Goal: Information Seeking & Learning: Learn about a topic

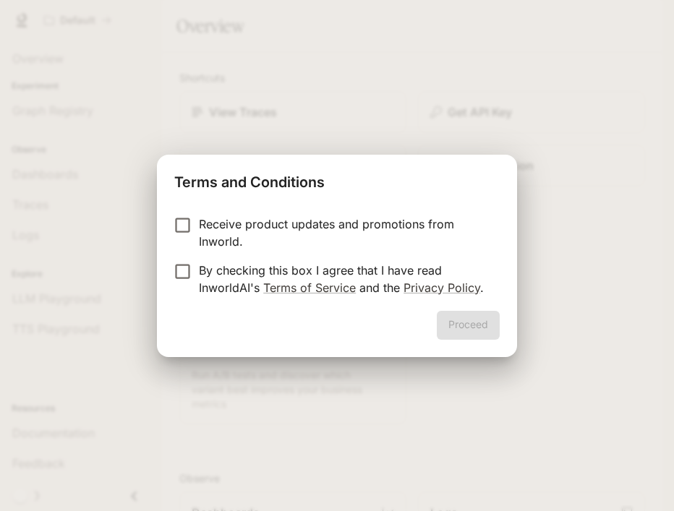
click at [388, 278] on p "By checking this box I agree that I have read InworldAI's Terms of Service and …" at bounding box center [343, 279] width 289 height 35
click at [477, 324] on button "Proceed" at bounding box center [468, 325] width 63 height 29
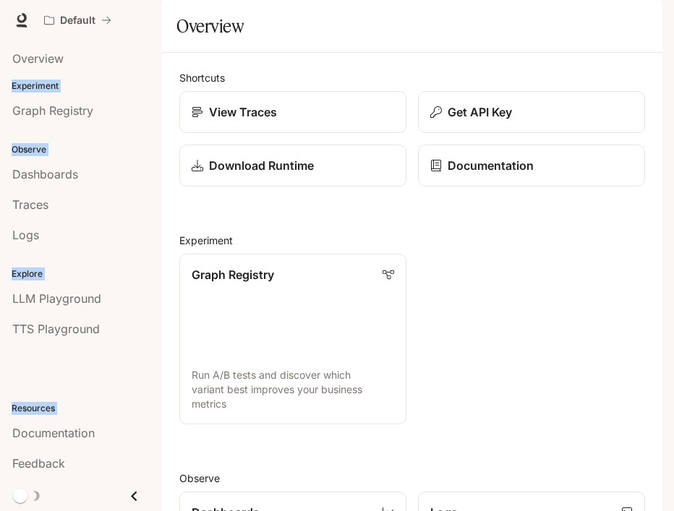
drag, startPoint x: 11, startPoint y: 35, endPoint x: 106, endPoint y: 482, distance: 457.0
click at [106, 482] on div "Skip to main content Default Documentation Documentation Portal Overview Experi…" at bounding box center [337, 255] width 674 height 511
click at [56, 58] on span "Overview" at bounding box center [37, 58] width 51 height 17
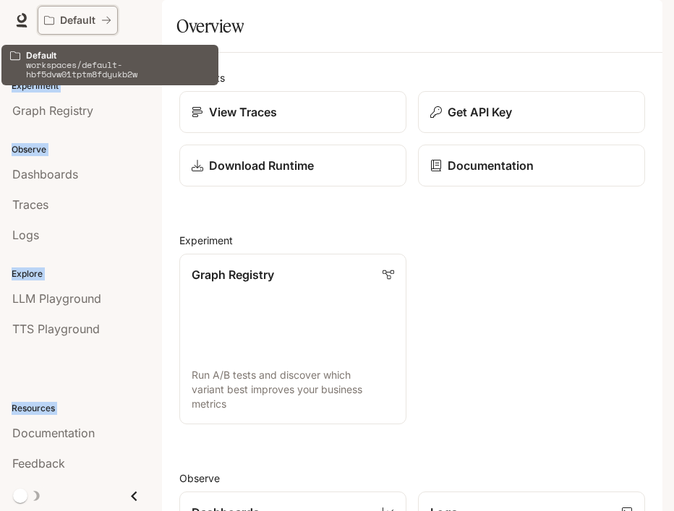
click at [60, 16] on p "Default" at bounding box center [77, 20] width 35 height 12
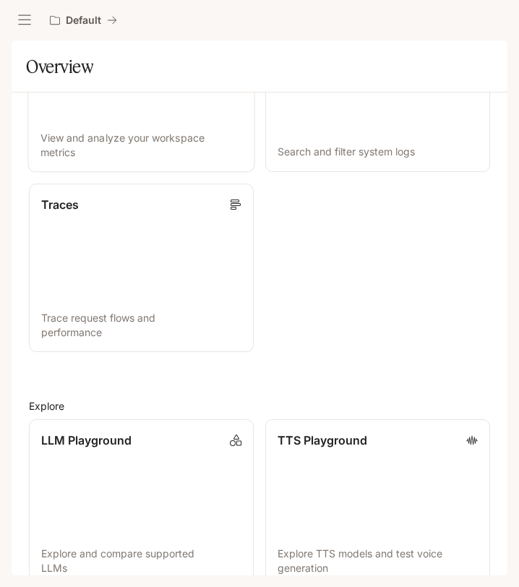
scroll to position [556, 0]
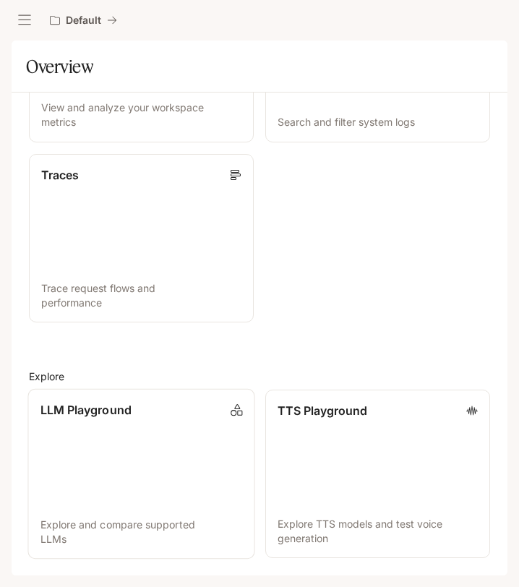
click at [120, 426] on link "LLM Playground Explore and compare supported LLMs" at bounding box center [140, 474] width 227 height 171
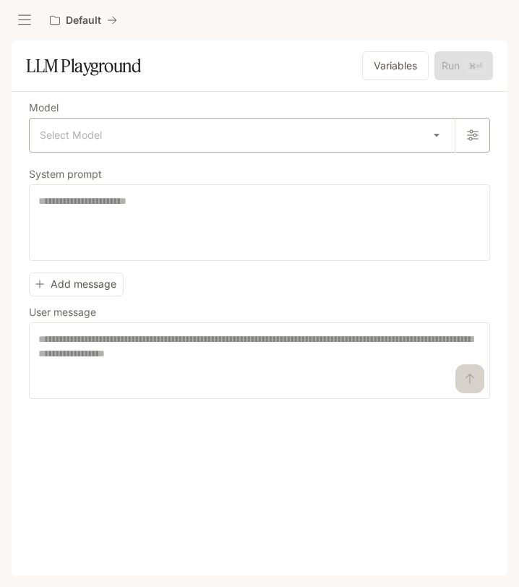
click at [159, 137] on body "Skip to main content Default Documentation Documentation Portal Overview Experi…" at bounding box center [259, 293] width 519 height 587
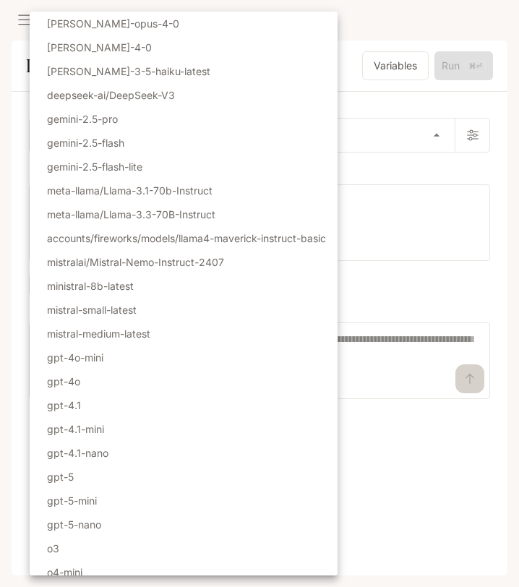
scroll to position [33, 0]
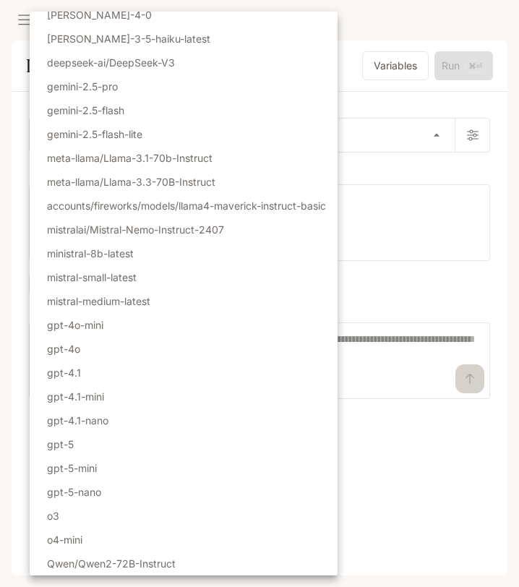
click at [391, 474] on div at bounding box center [259, 293] width 519 height 587
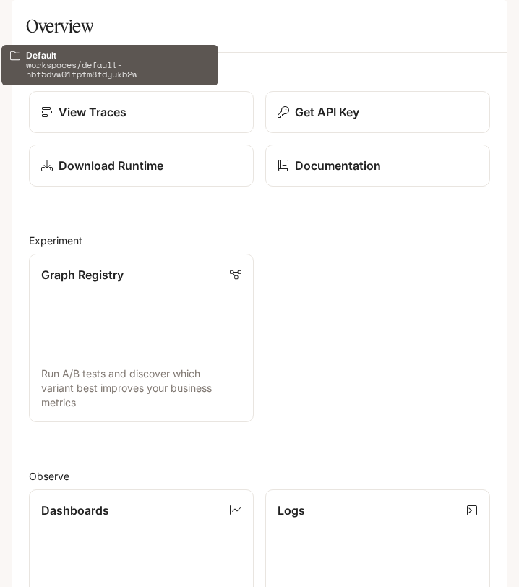
click at [64, 21] on div "Default" at bounding box center [78, 20] width 57 height 12
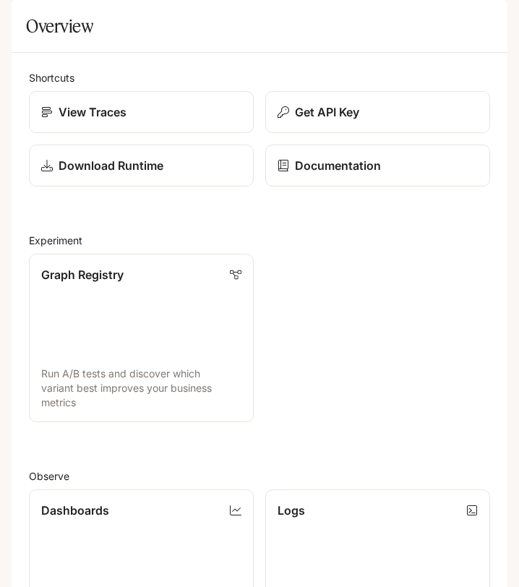
click at [24, 27] on button "open drawer" at bounding box center [25, 20] width 26 height 26
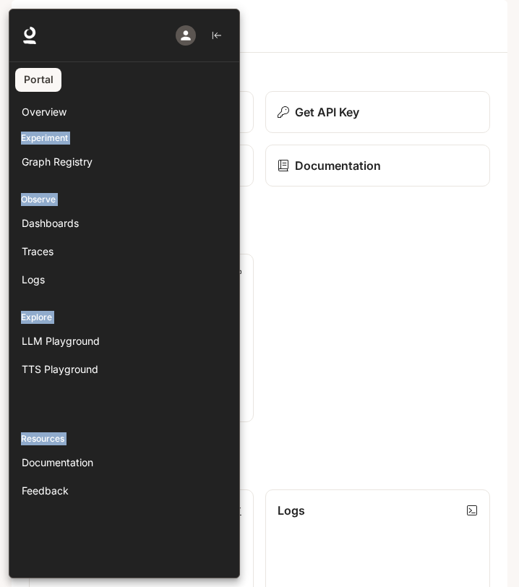
drag, startPoint x: 82, startPoint y: 506, endPoint x: 88, endPoint y: 67, distance: 439.0
click at [88, 67] on div "Portal Overview Experiment Graph Registry Observe Dashboards Traces Logs Explor…" at bounding box center [124, 294] width 231 height 570
click at [411, 283] on div at bounding box center [268, 294] width 519 height 570
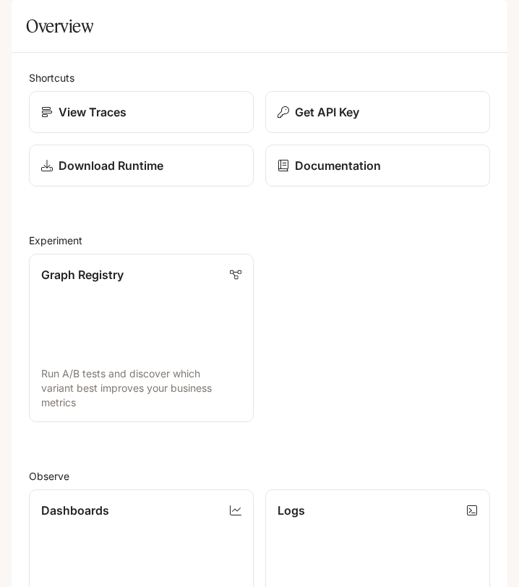
click at [23, 21] on icon "open drawer" at bounding box center [24, 20] width 14 height 14
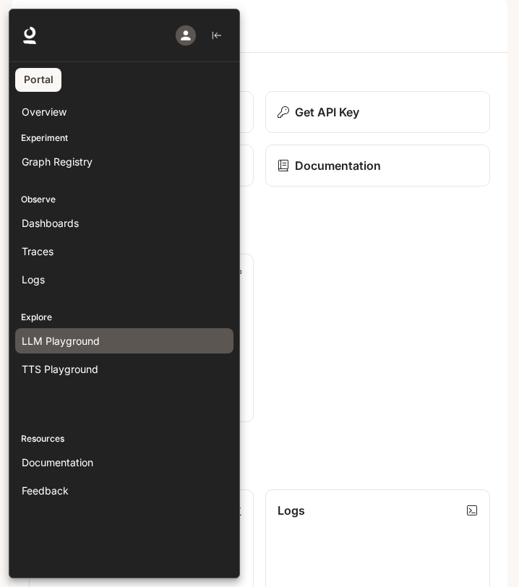
click at [79, 346] on span "LLM Playground" at bounding box center [61, 340] width 78 height 15
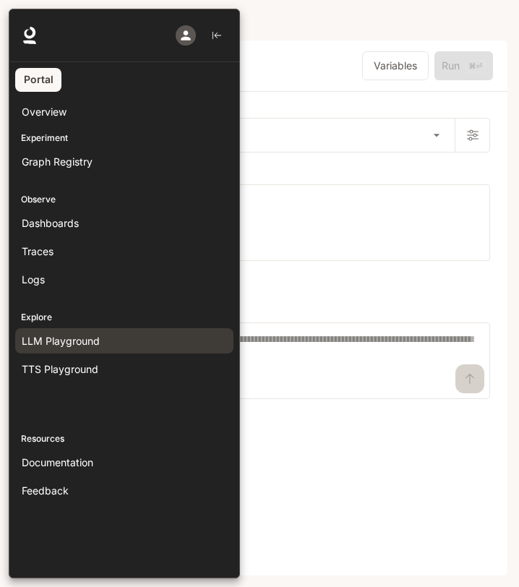
click at [388, 411] on div at bounding box center [268, 294] width 519 height 570
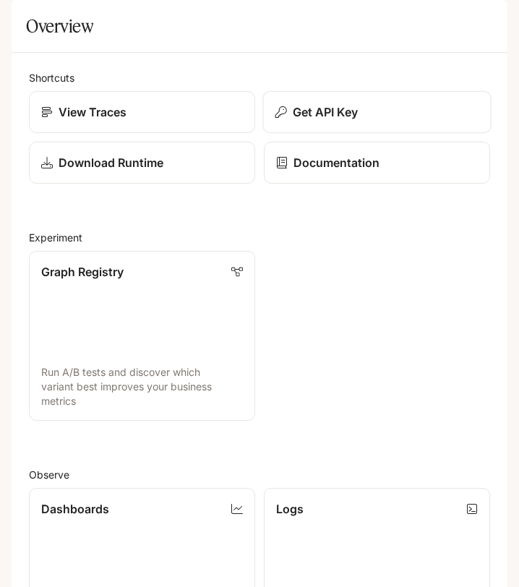
scroll to position [555, 0]
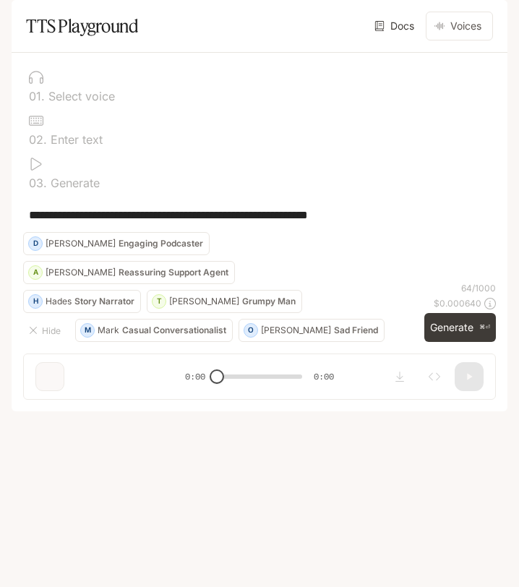
click at [382, 40] on link "Docs" at bounding box center [396, 26] width 48 height 29
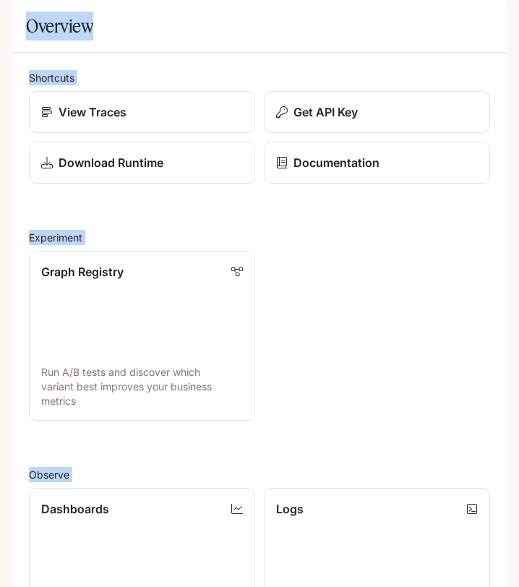
scroll to position [555, 0]
drag, startPoint x: 464, startPoint y: 566, endPoint x: 332, endPoint y: 587, distance: 133.2
click at [332, 587] on div "Skip to main content Default Documentation Documentation Portal Overview Experi…" at bounding box center [259, 293] width 519 height 587
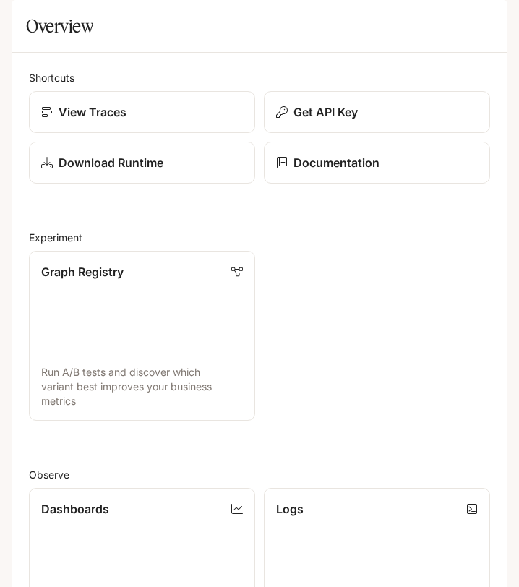
click at [328, 337] on div "Shortcuts View Traces Get API Key Download Runtime Documentation Experiment Gra…" at bounding box center [259, 571] width 461 height 1003
